Goal: Transaction & Acquisition: Book appointment/travel/reservation

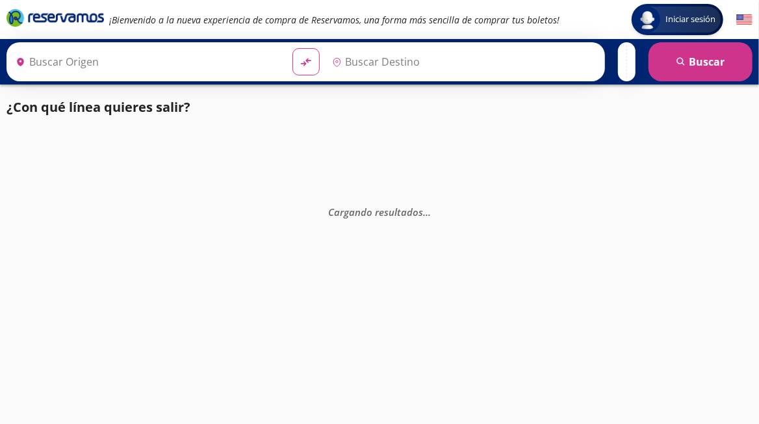
type input "Santiago de Querétaro, [GEOGRAPHIC_DATA]"
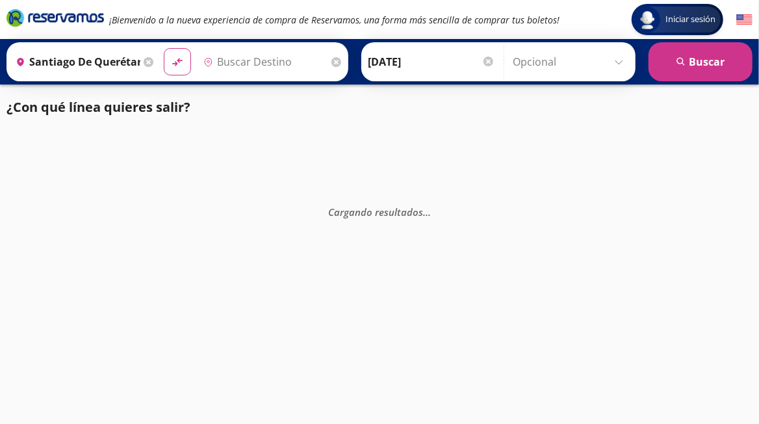
type input "[GEOGRAPHIC_DATA], [GEOGRAPHIC_DATA]"
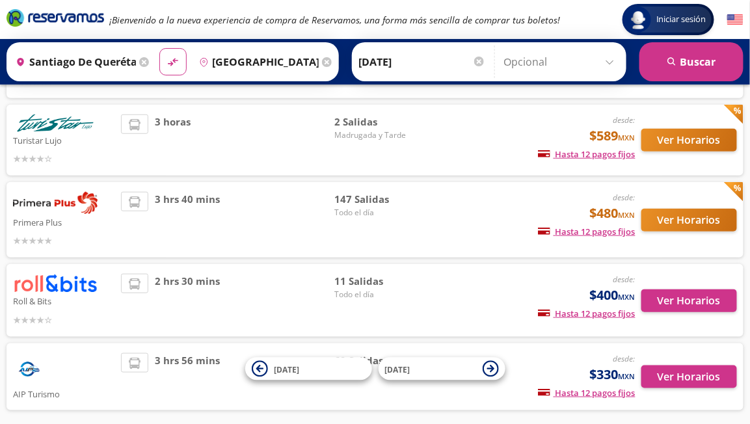
scroll to position [240, 0]
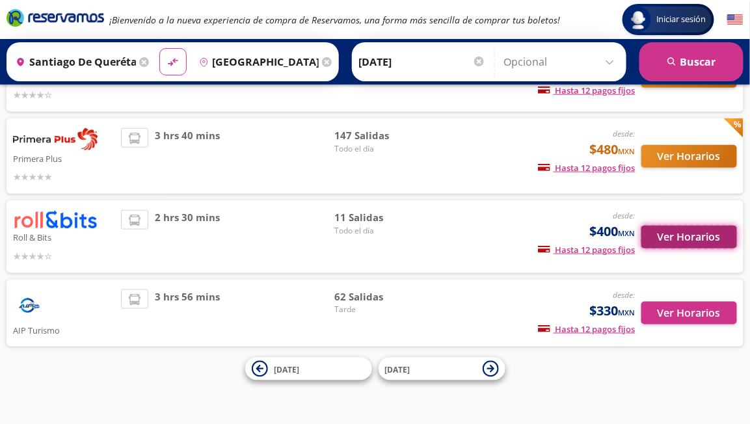
click at [724, 233] on button "Ver Horarios" at bounding box center [689, 237] width 96 height 23
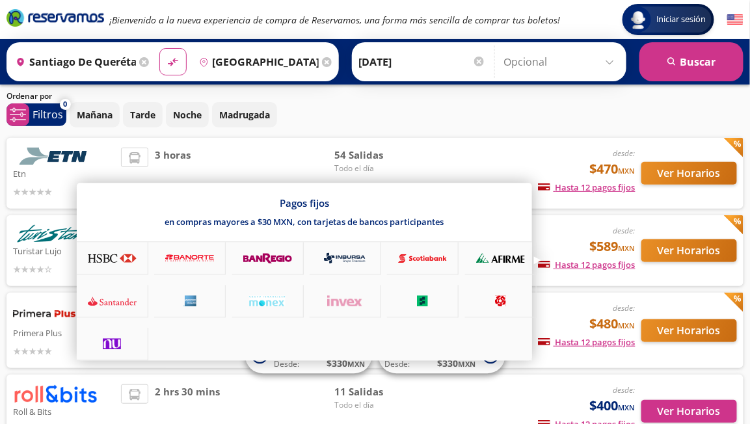
scroll to position [38, 0]
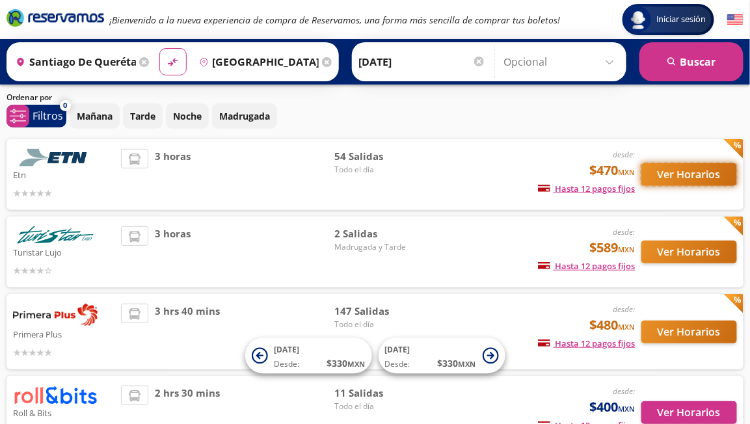
click at [692, 170] on button "Ver Horarios" at bounding box center [689, 174] width 96 height 23
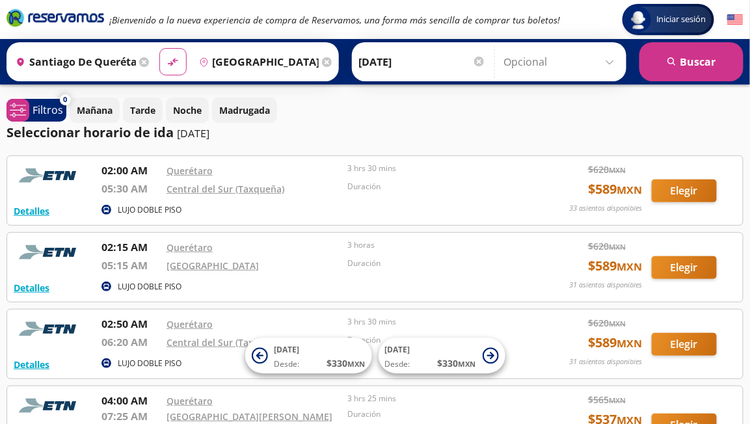
click at [71, 14] on icon "Brand Logo" at bounding box center [56, 18] width 98 height 20
